Goal: Information Seeking & Learning: Learn about a topic

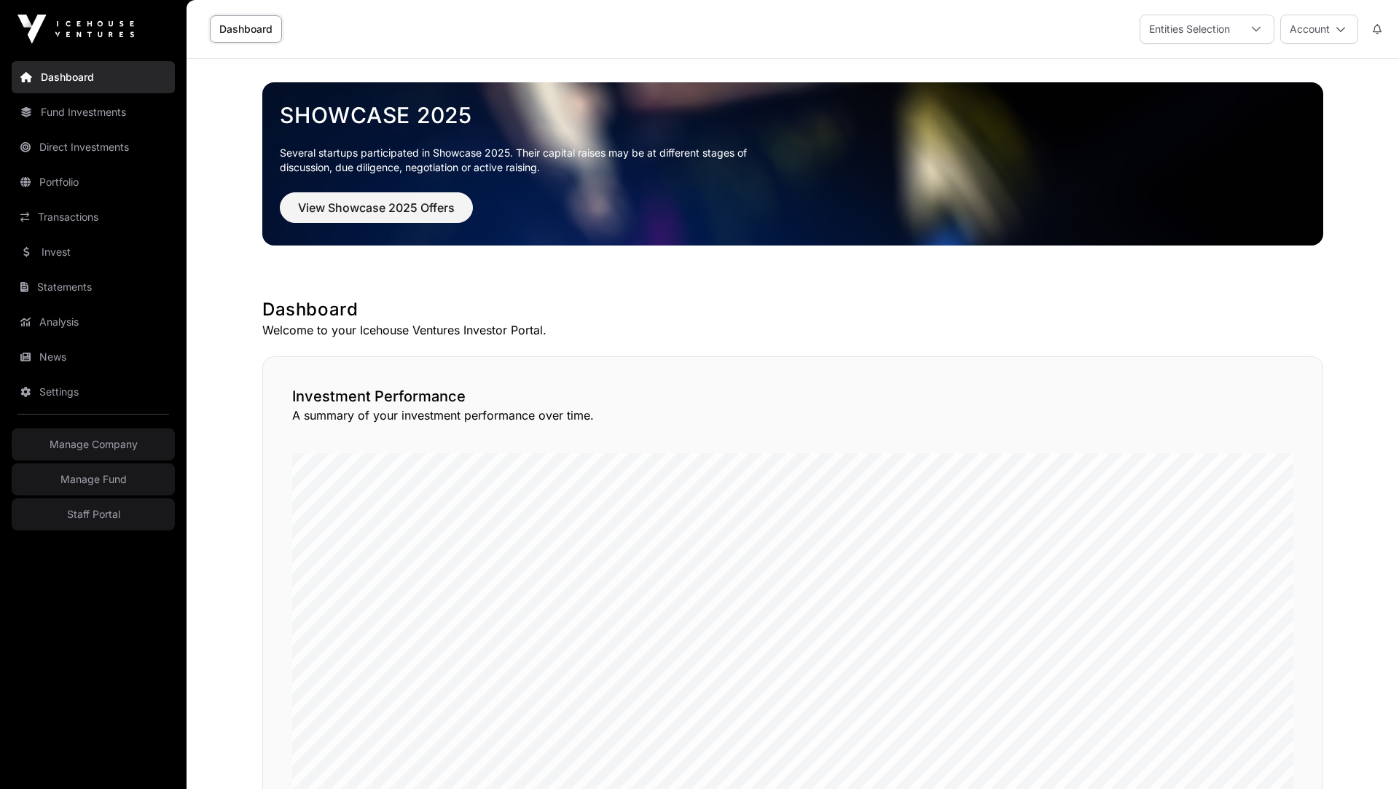
click at [54, 258] on link "Invest" at bounding box center [93, 252] width 163 height 32
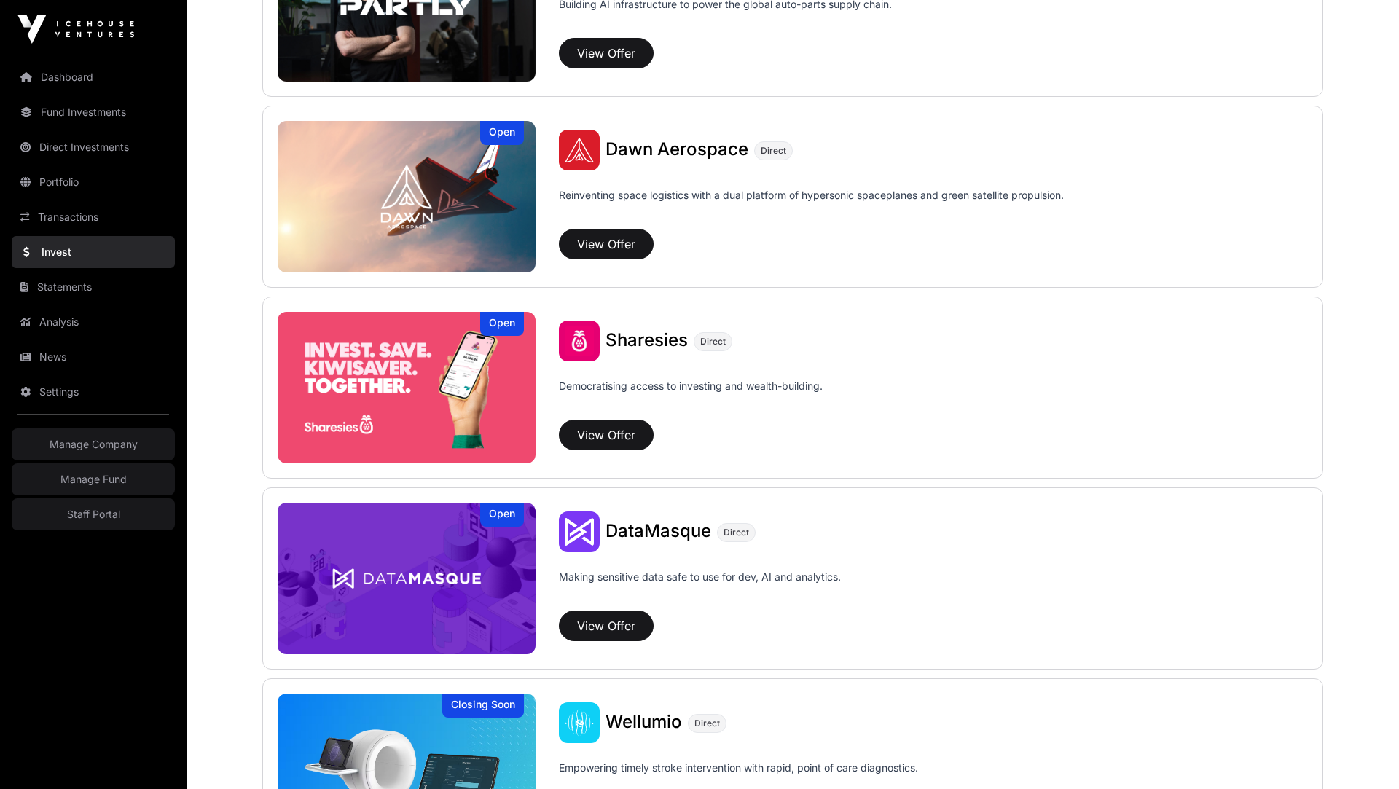
scroll to position [1797, 0]
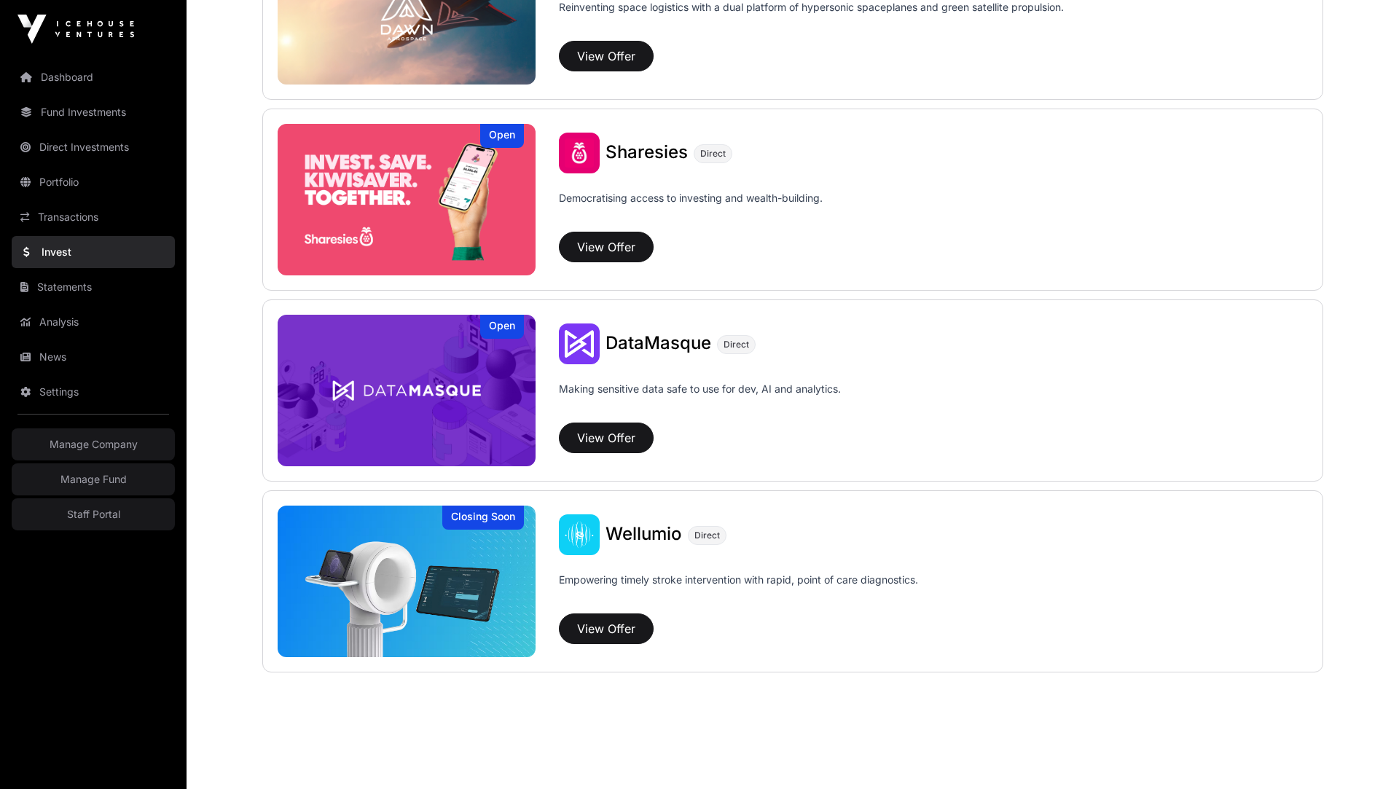
click at [90, 105] on link "Fund Investments" at bounding box center [93, 112] width 163 height 32
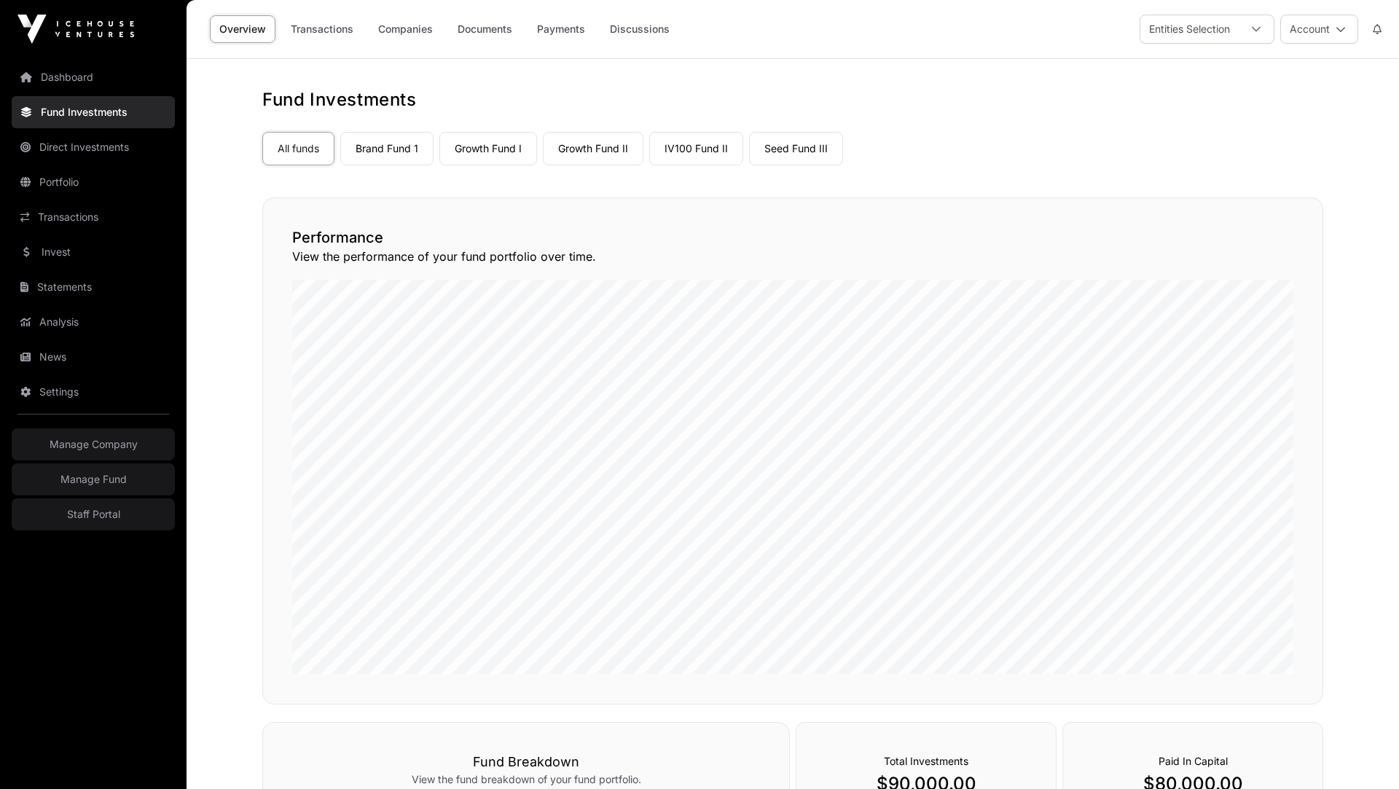
click at [412, 153] on link "Brand Fund 1" at bounding box center [386, 149] width 93 height 34
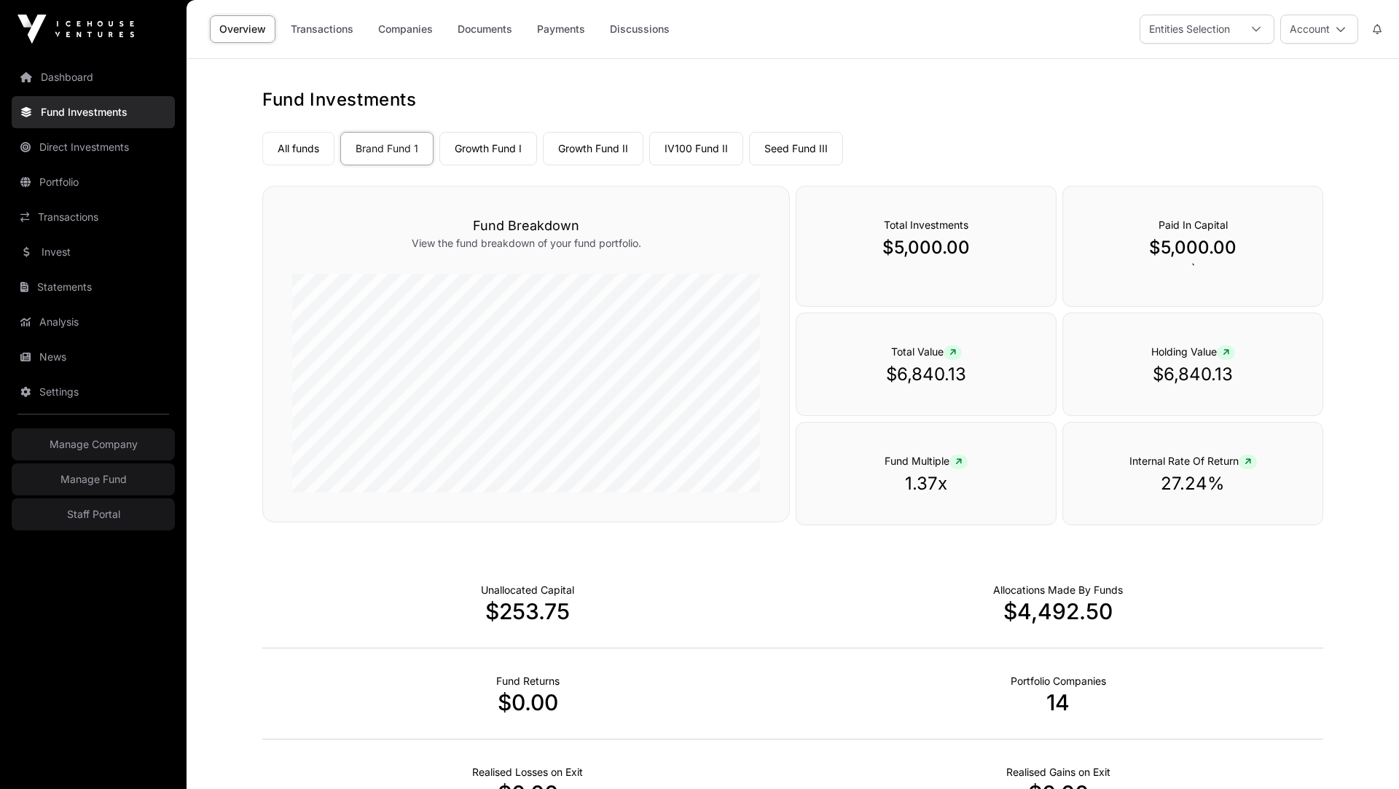
click at [414, 39] on link "Companies" at bounding box center [406, 29] width 74 height 28
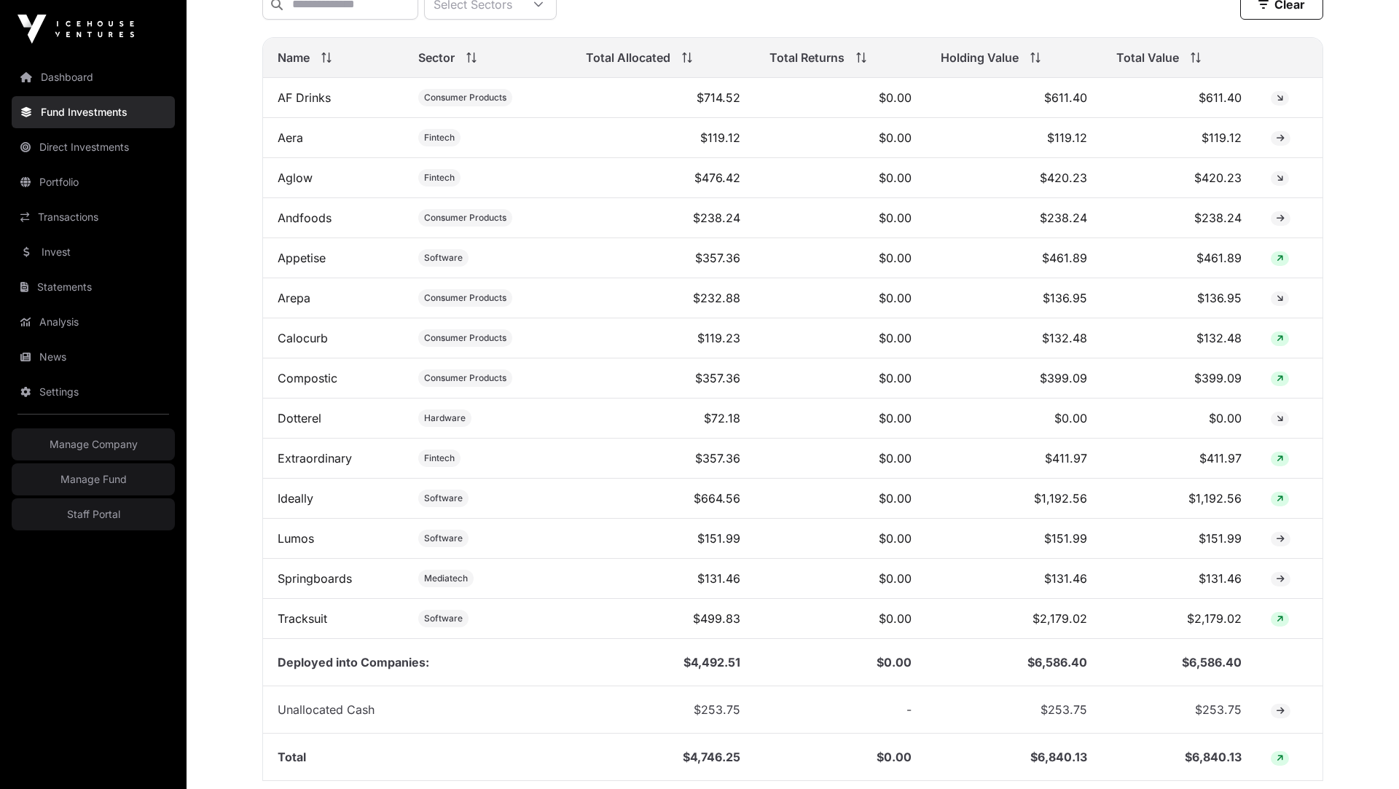
scroll to position [691, 0]
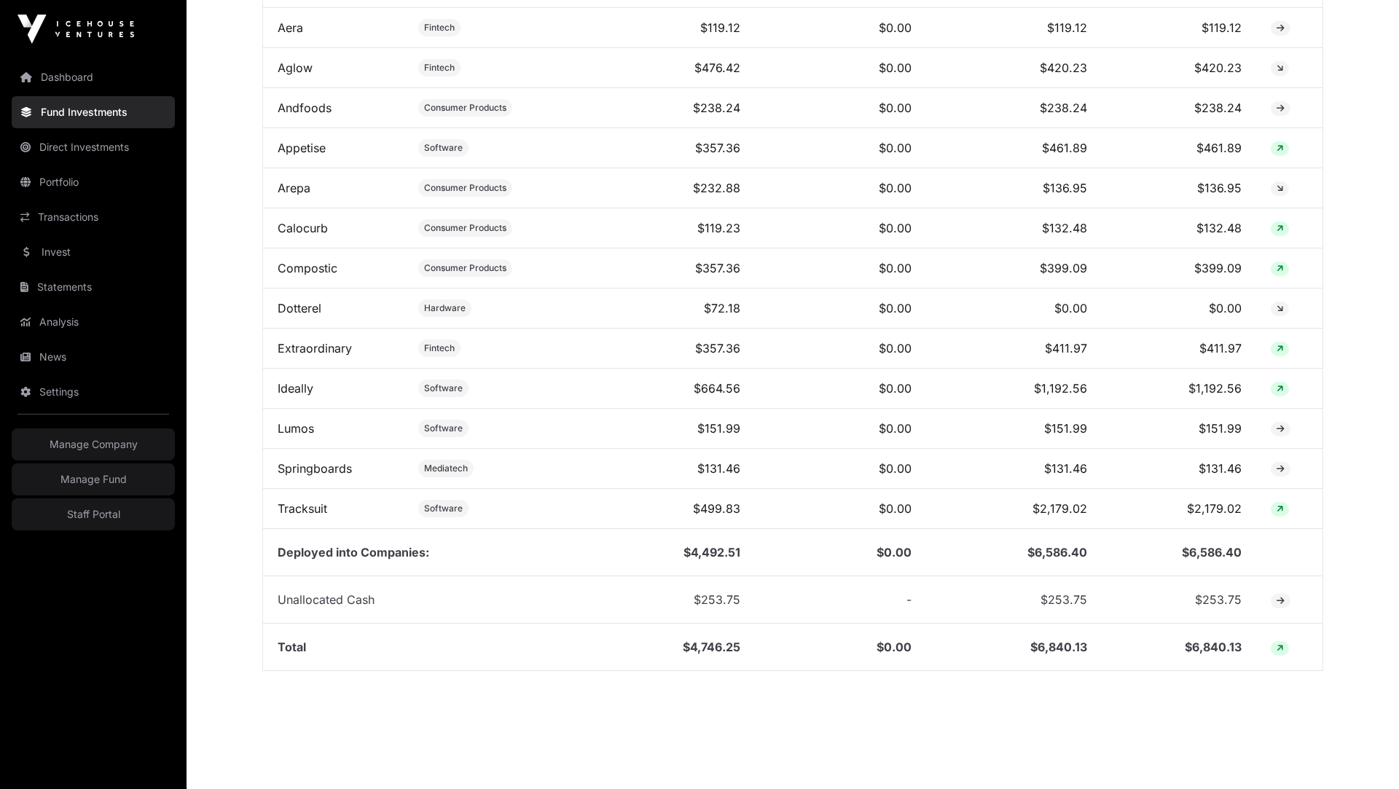
click at [300, 501] on link "Tracksuit" at bounding box center [303, 508] width 50 height 15
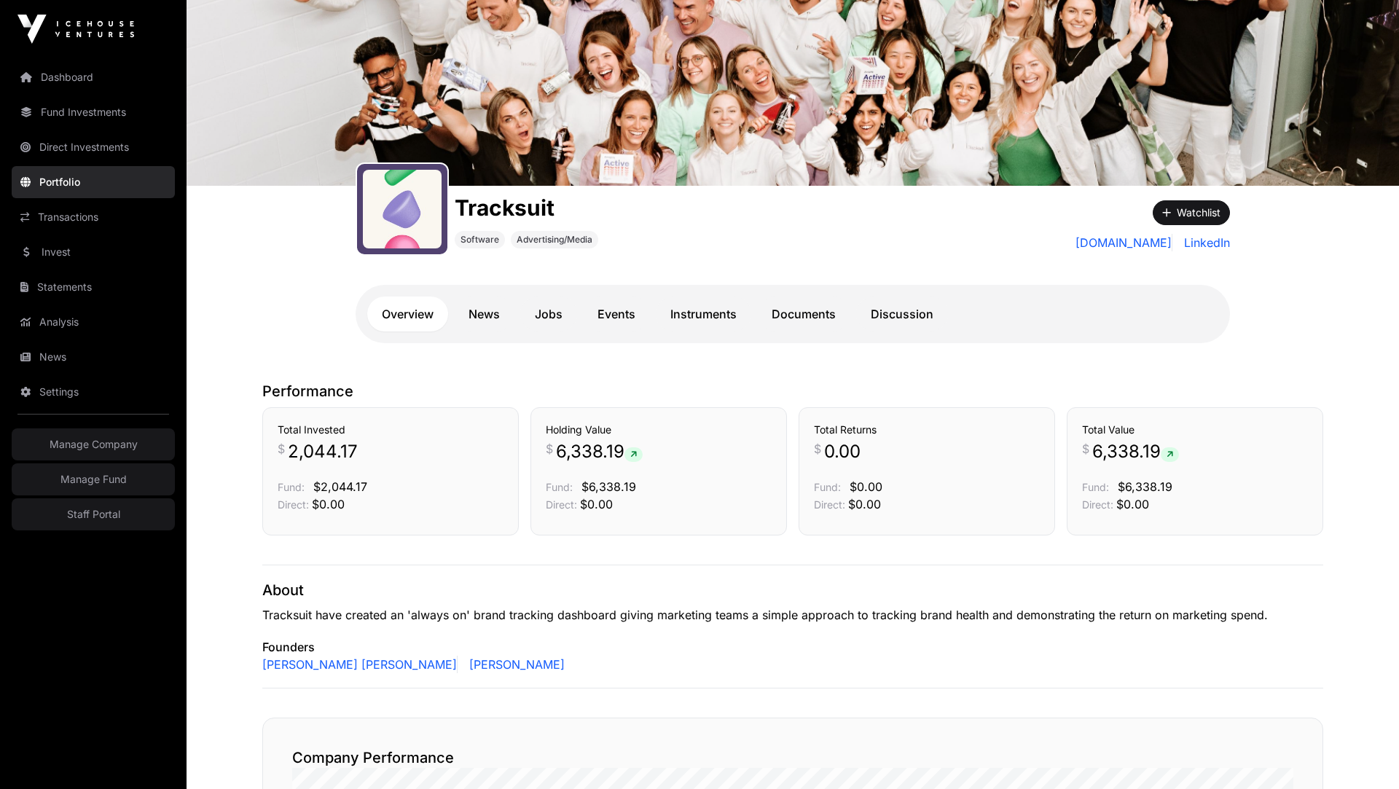
scroll to position [63, 0]
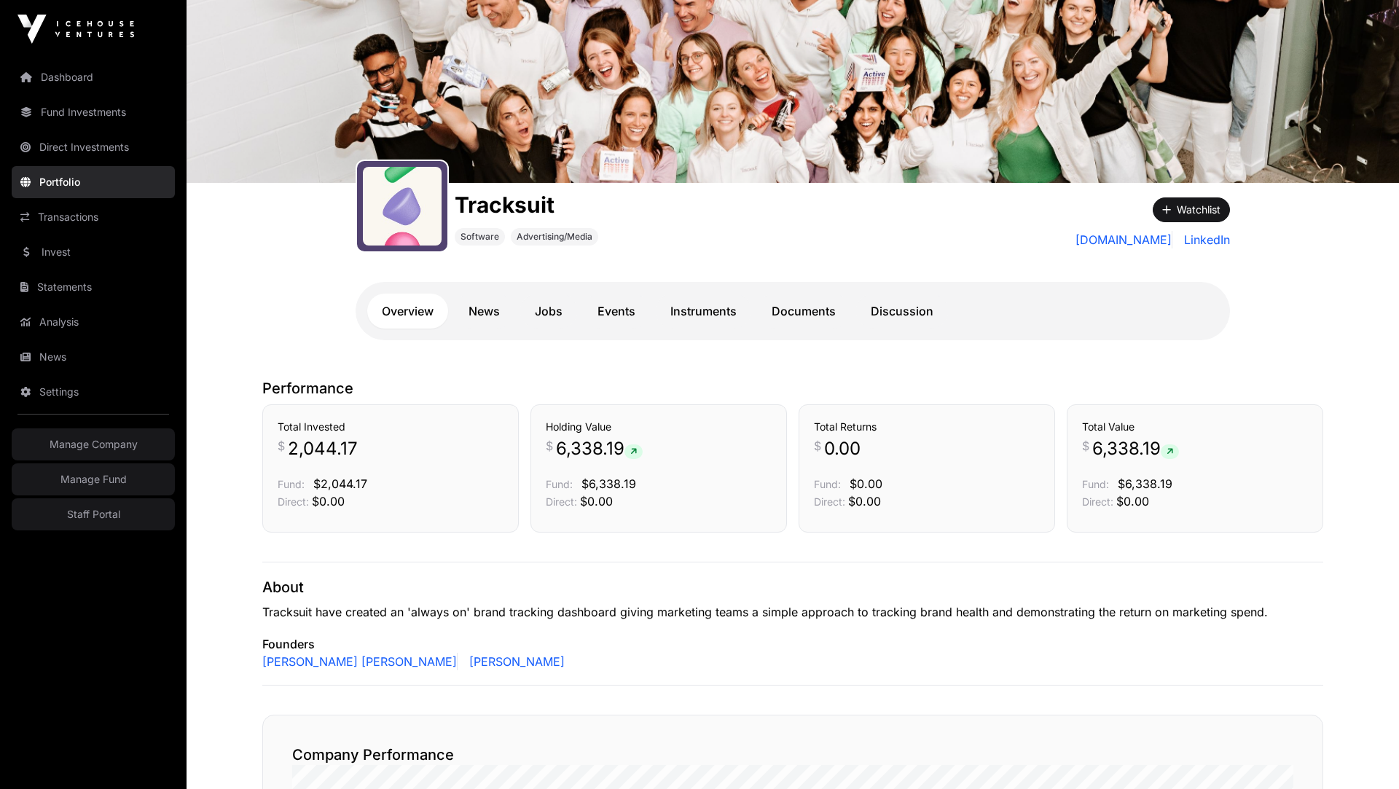
click at [830, 305] on link "Documents" at bounding box center [803, 311] width 93 height 35
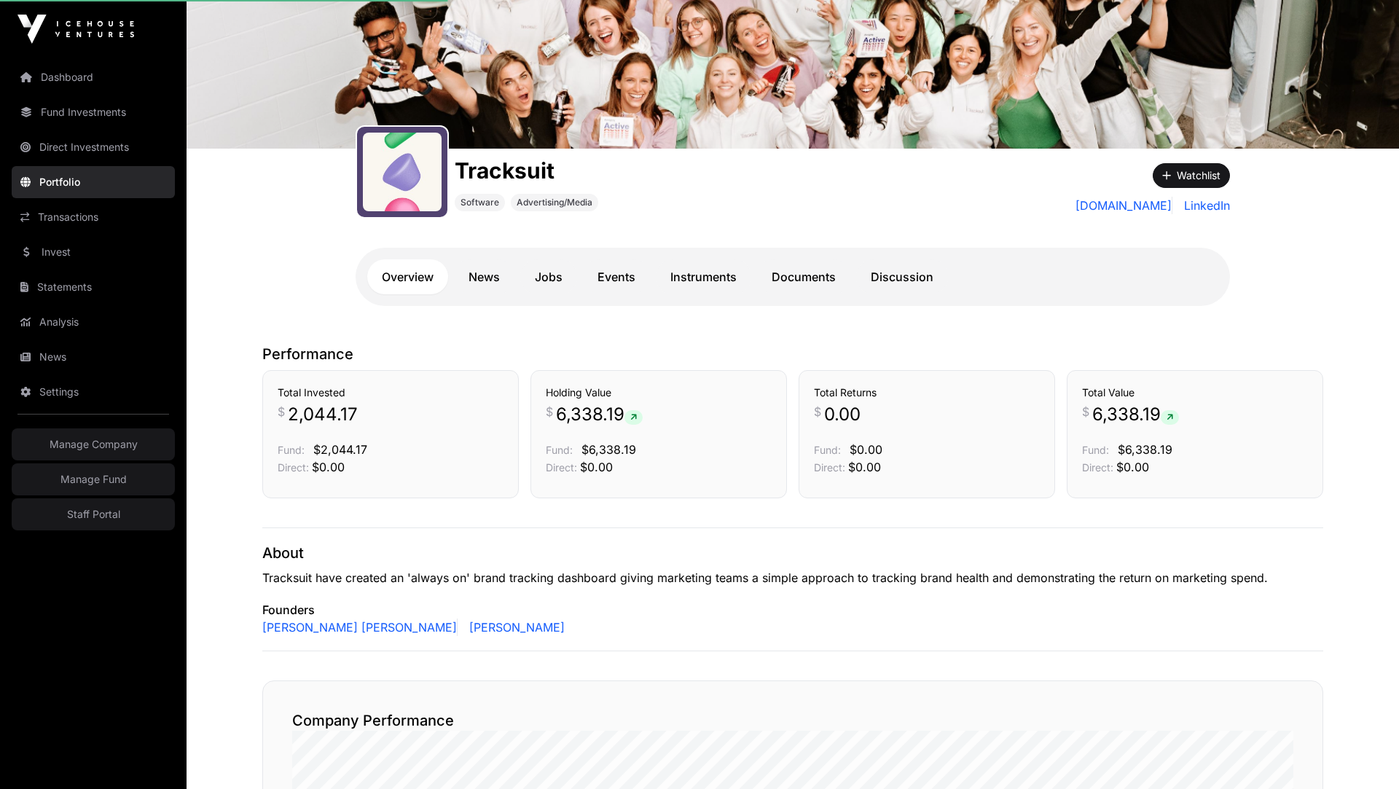
scroll to position [108, 0]
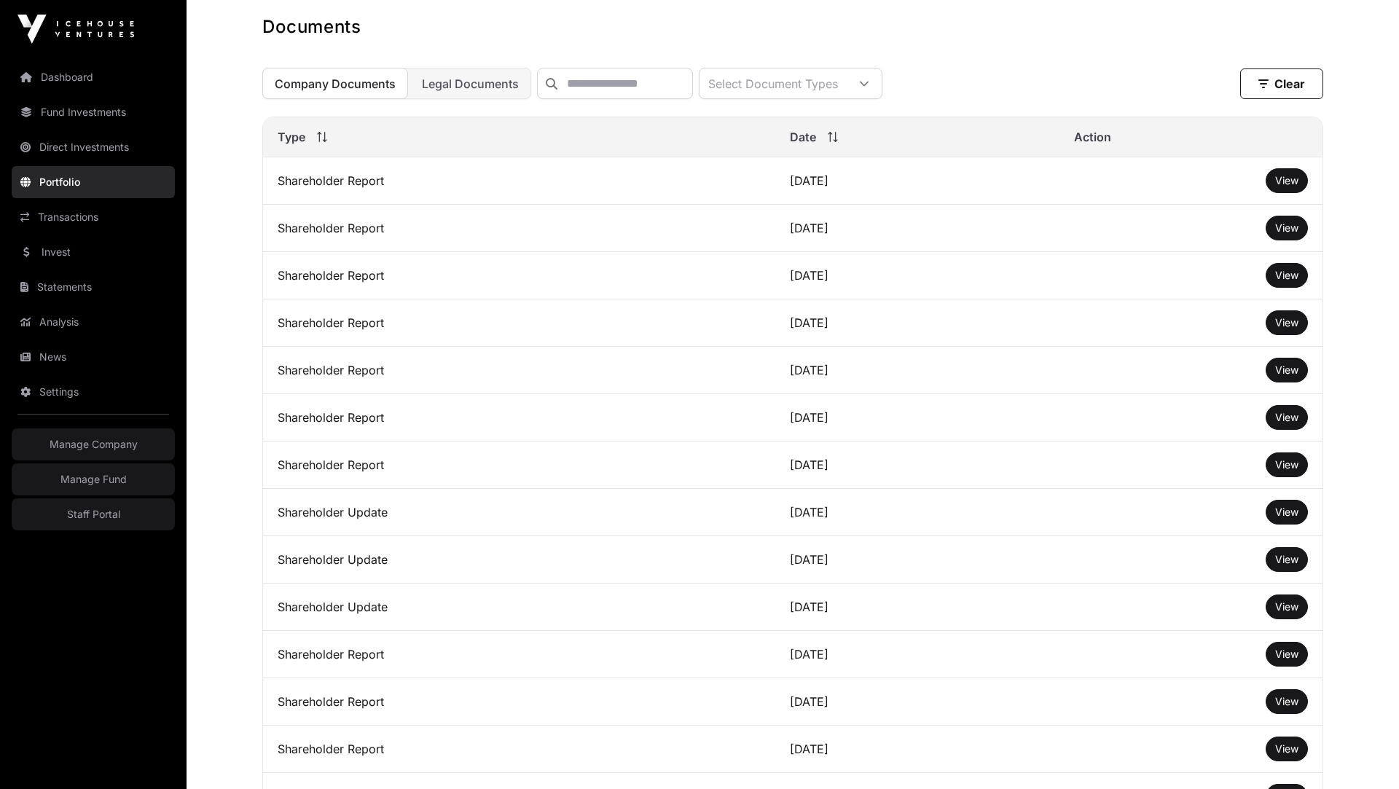
scroll to position [447, 0]
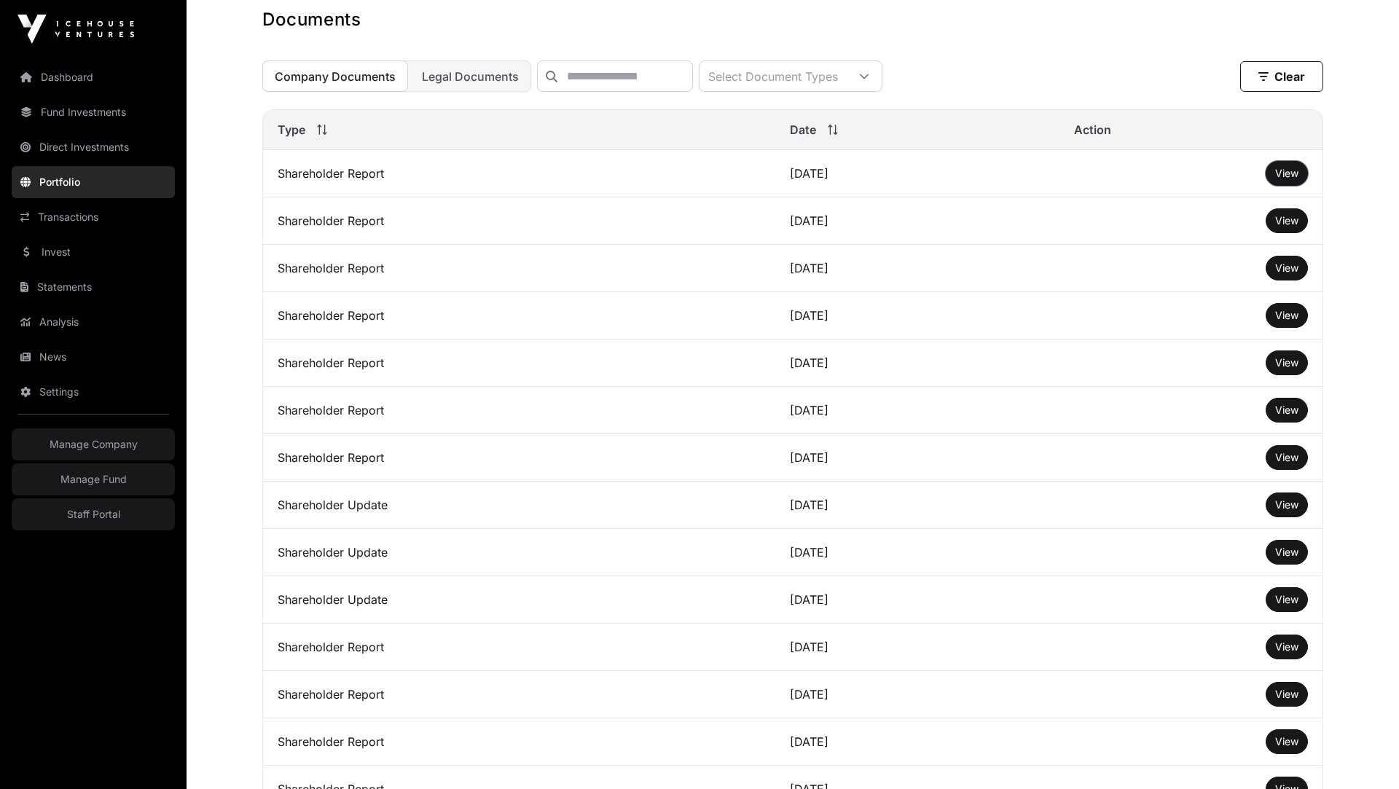
click at [1272, 171] on button "View" at bounding box center [1287, 173] width 42 height 25
click at [1285, 173] on span "View" at bounding box center [1286, 173] width 23 height 12
